Goal: Obtain resource: Obtain resource

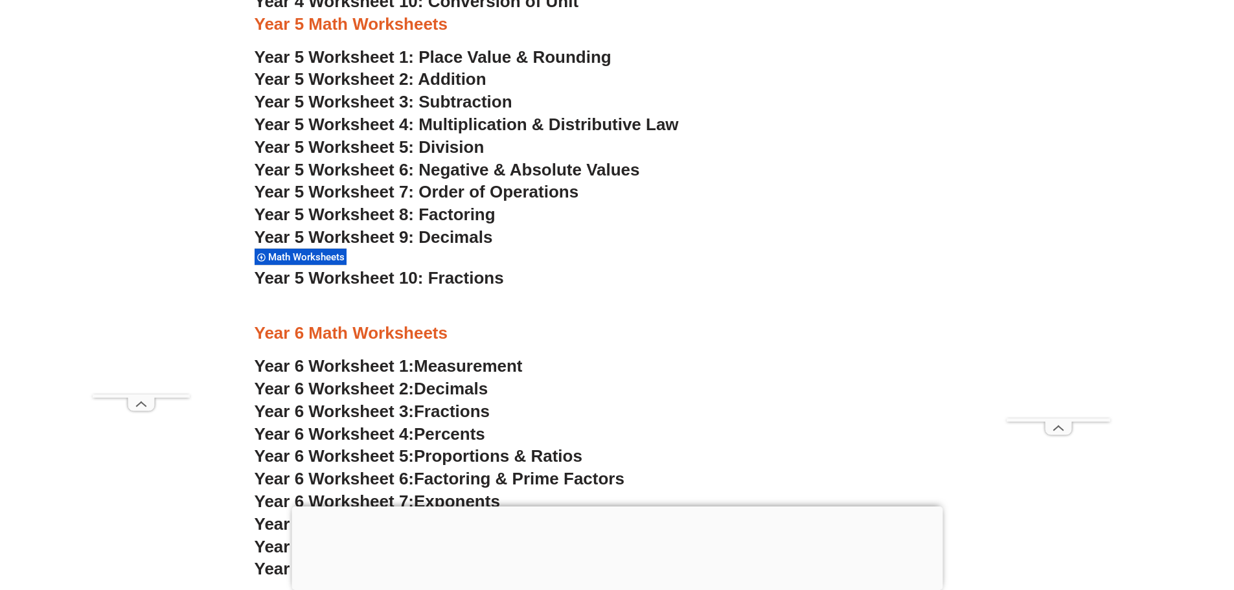
scroll to position [2799, 0]
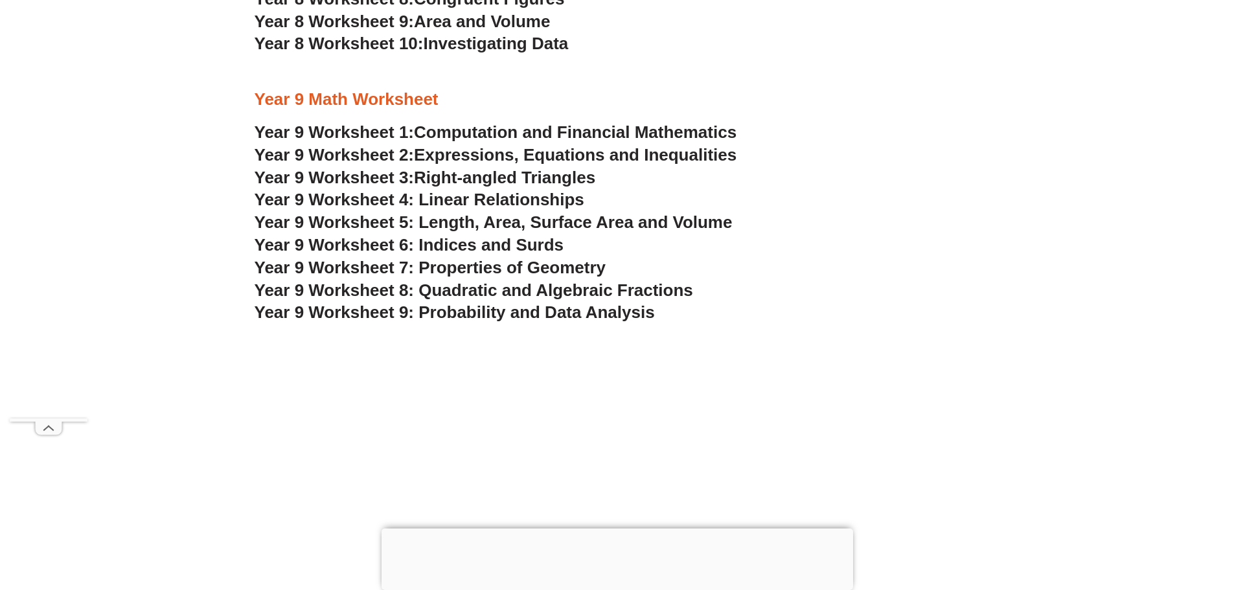
scroll to position [4566, 0]
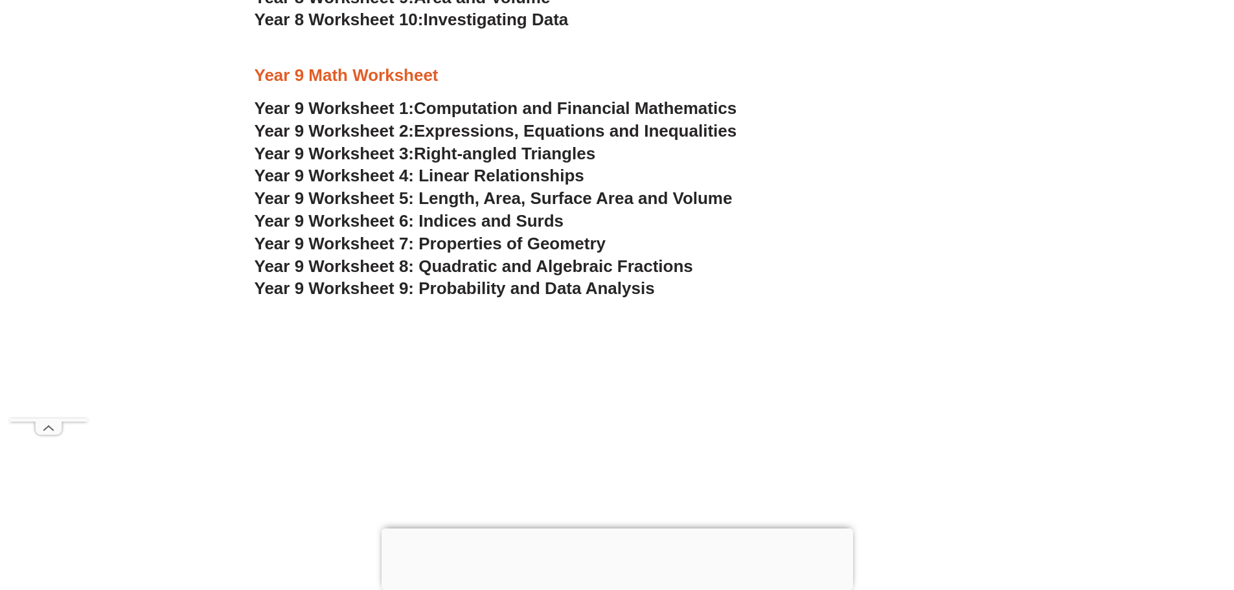
drag, startPoint x: 504, startPoint y: 267, endPoint x: 510, endPoint y: 270, distance: 7.0
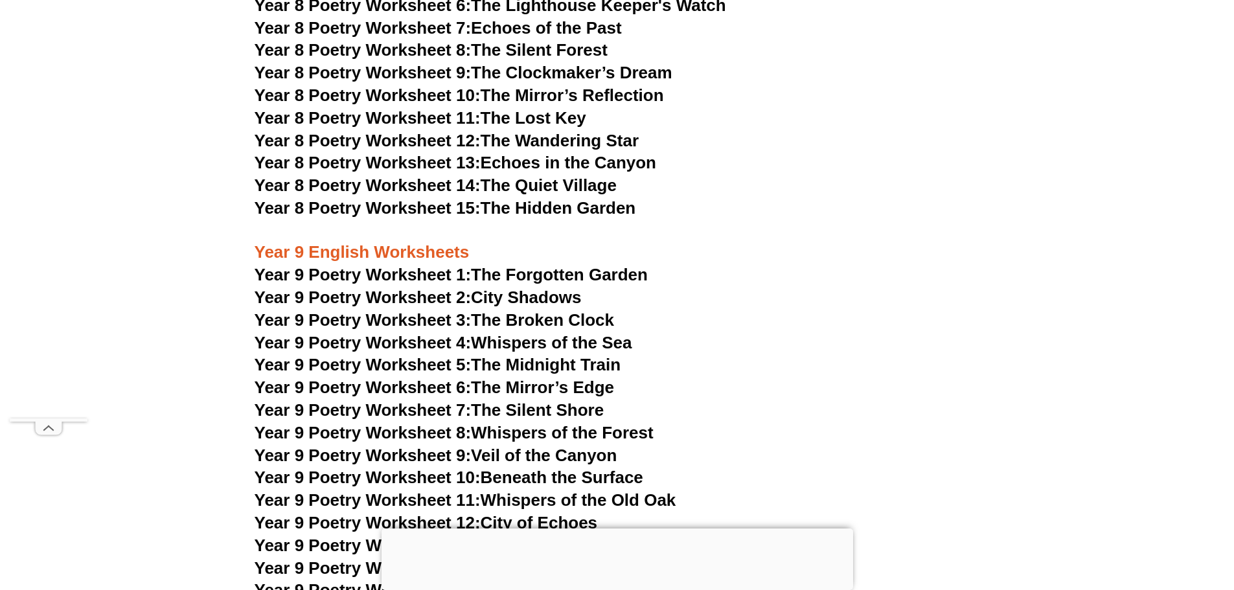
scroll to position [8799, 0]
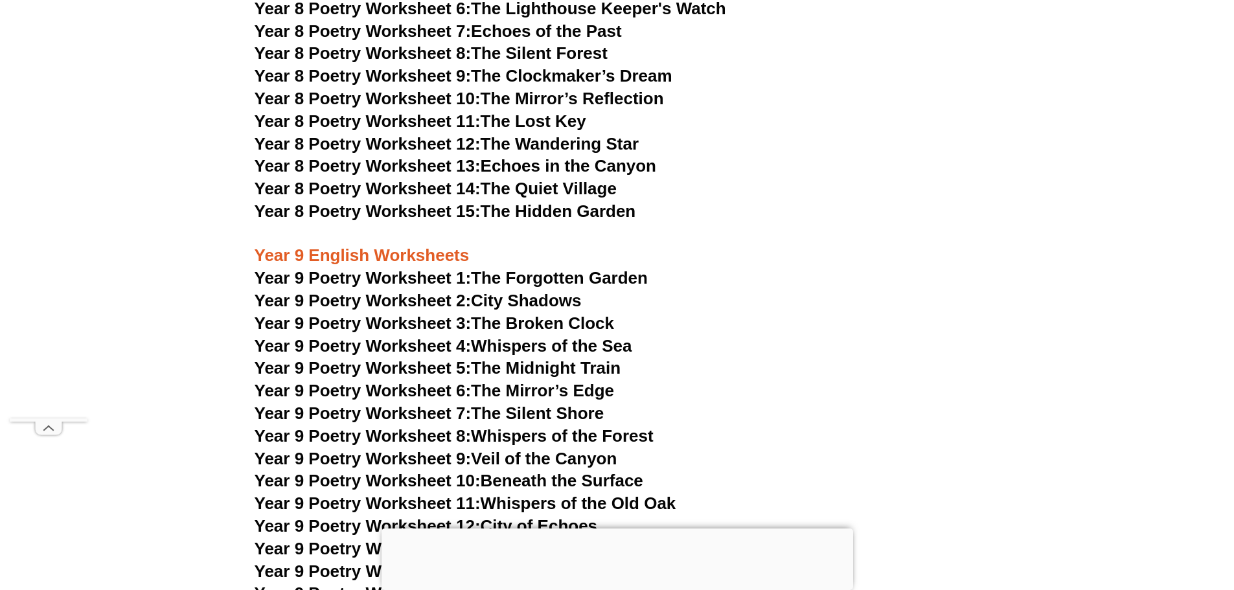
click at [503, 268] on link "Year 9 Poetry Worksheet 1: The Forgotten Garden" at bounding box center [451, 277] width 393 height 19
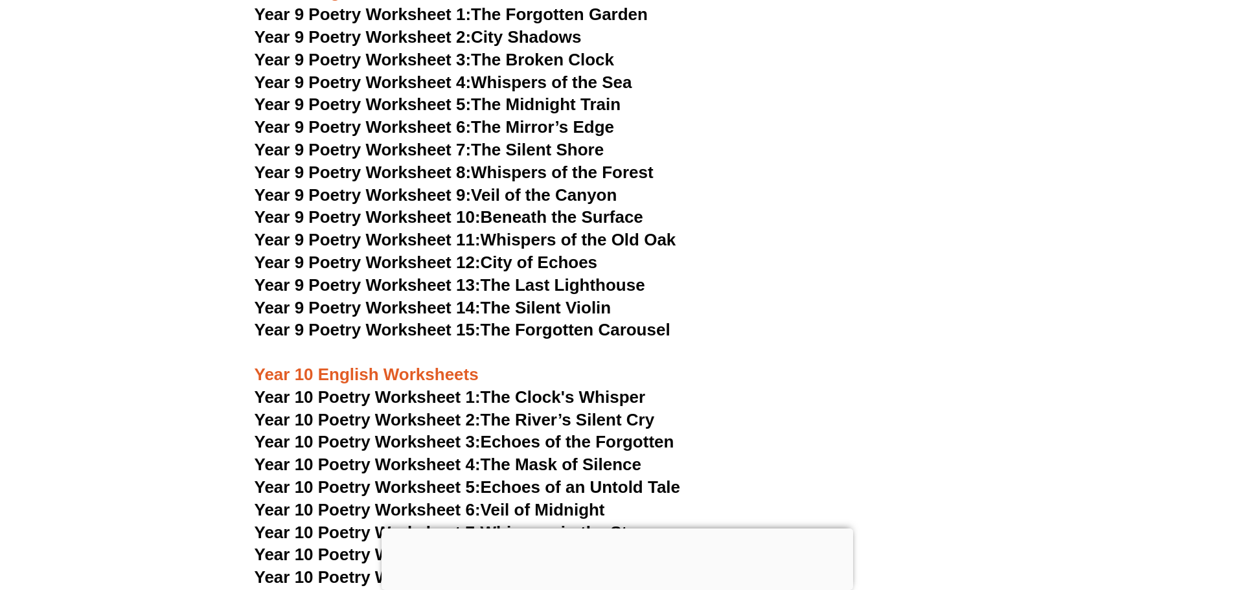
scroll to position [9064, 0]
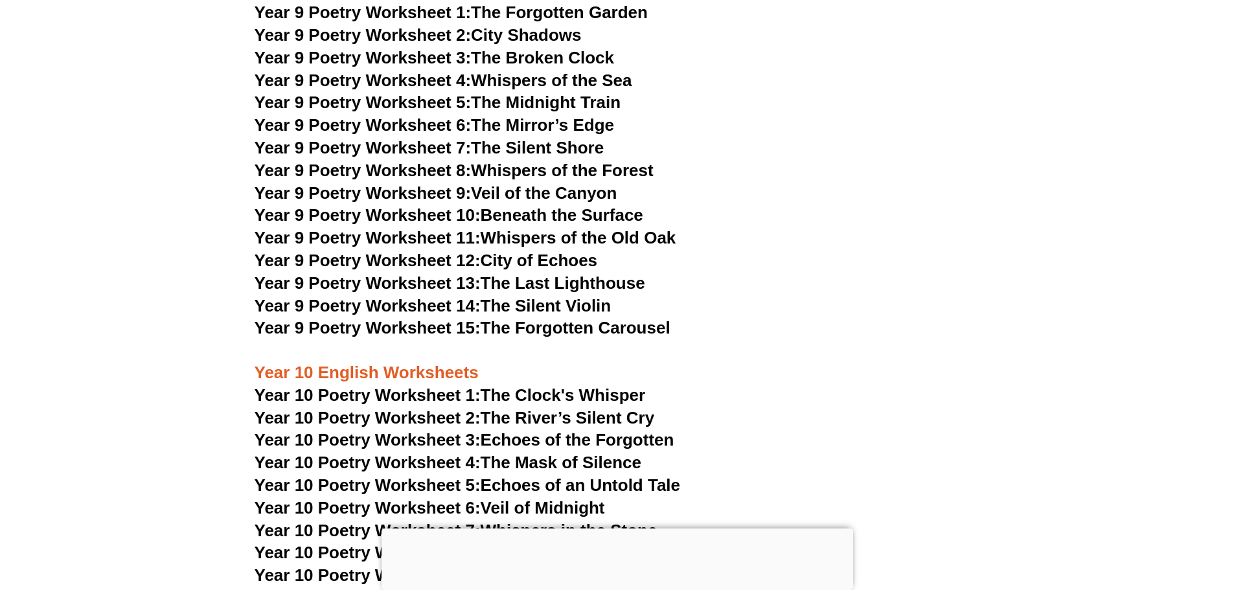
drag, startPoint x: 536, startPoint y: 238, endPoint x: 545, endPoint y: 245, distance: 11.7
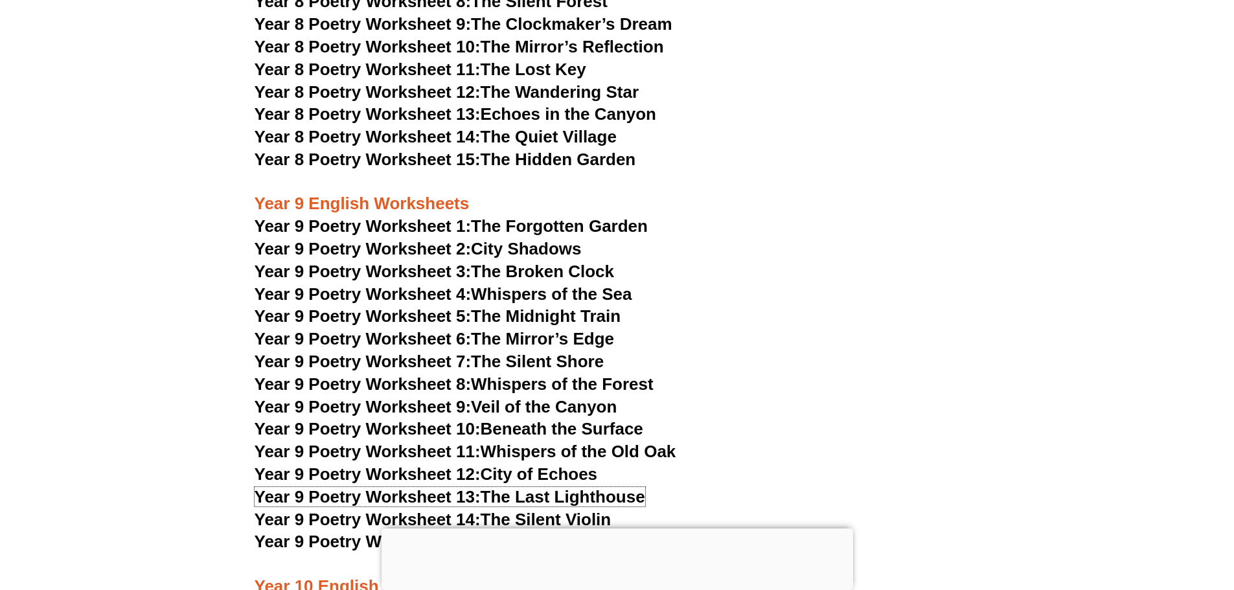
scroll to position [8849, 0]
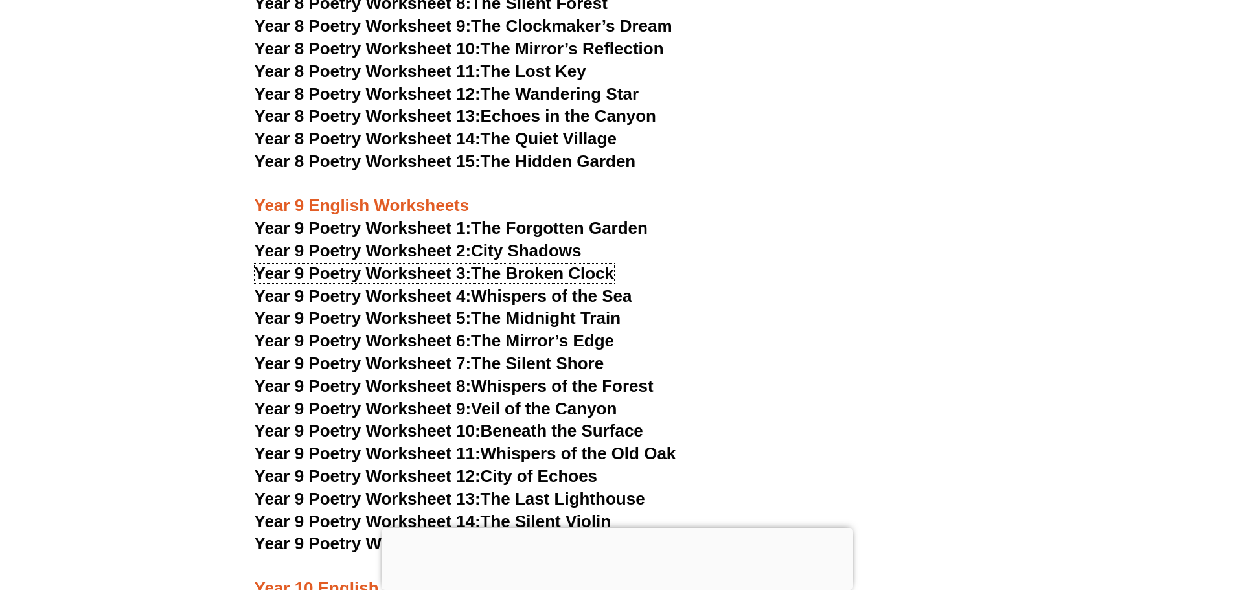
drag, startPoint x: 567, startPoint y: 232, endPoint x: 586, endPoint y: 242, distance: 21.5
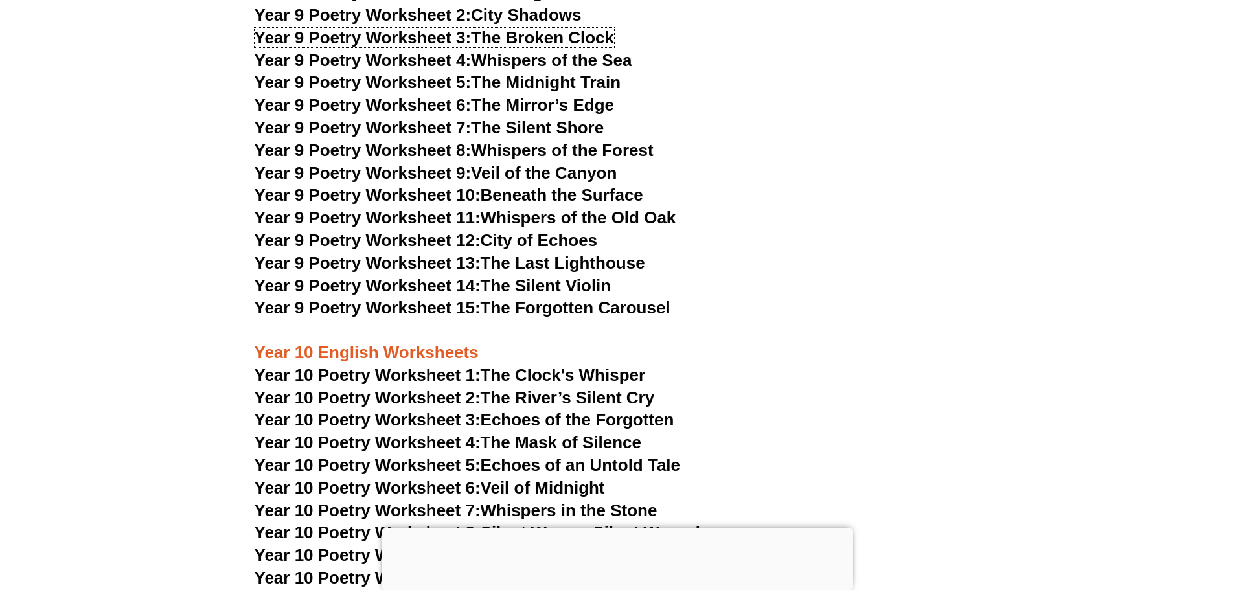
scroll to position [9151, 0]
